Goal: Task Accomplishment & Management: Use online tool/utility

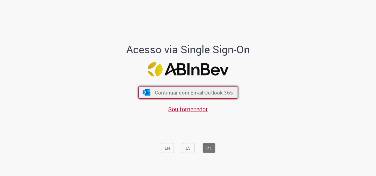
click at [179, 98] on button "Continuar com Email Outlook 365" at bounding box center [188, 92] width 100 height 12
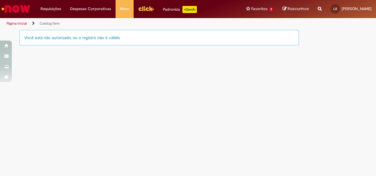
click at [99, 40] on div "Você está não autorizado, ou o registro não é válido." at bounding box center [159, 37] width 279 height 15
